Goal: Information Seeking & Learning: Learn about a topic

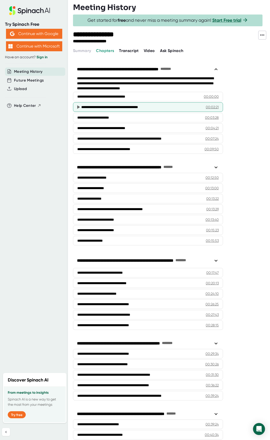
click at [110, 108] on div "**********" at bounding box center [141, 107] width 121 height 5
click at [153, 108] on div "**********" at bounding box center [141, 107] width 121 height 5
click at [212, 108] on div "00:02:21" at bounding box center [212, 107] width 13 height 5
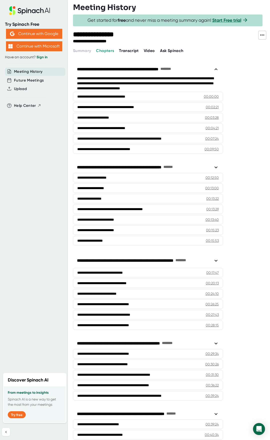
click at [125, 53] on span "Transcript" at bounding box center [129, 50] width 20 height 5
